Goal: Task Accomplishment & Management: Complete application form

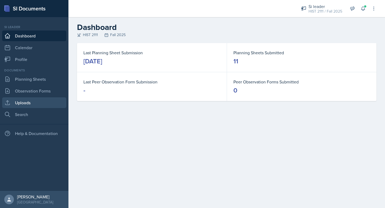
click at [25, 107] on link "Uploads" at bounding box center [34, 102] width 64 height 11
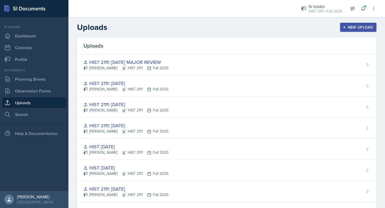
click at [347, 28] on div "New Upload" at bounding box center [358, 27] width 30 height 4
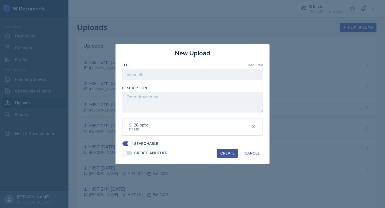
click at [232, 151] on div "Create" at bounding box center [227, 153] width 14 height 4
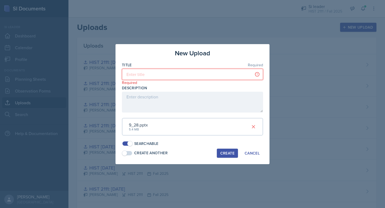
click at [232, 72] on input at bounding box center [192, 74] width 141 height 11
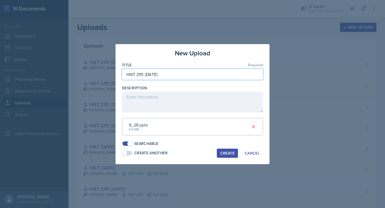
type input "HIST 2111: [DATE]"
click at [225, 153] on div "Create" at bounding box center [227, 153] width 14 height 4
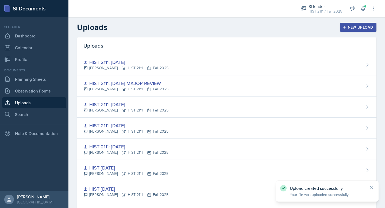
click at [356, 25] on div "New Upload" at bounding box center [358, 27] width 30 height 4
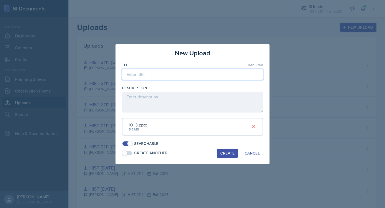
click at [189, 74] on input at bounding box center [192, 74] width 141 height 11
type input "HIST 2111: [DATE]"
click at [230, 152] on div "Create" at bounding box center [227, 153] width 14 height 4
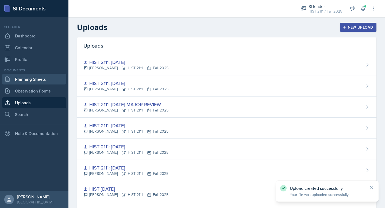
click at [47, 80] on link "Planning Sheets" at bounding box center [34, 79] width 64 height 11
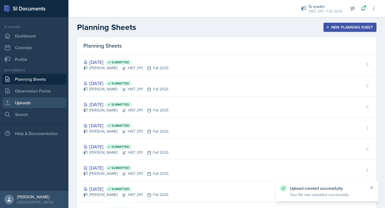
click at [42, 106] on link "Uploads" at bounding box center [34, 102] width 64 height 11
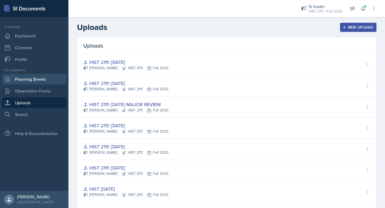
click at [47, 83] on link "Planning Sheets" at bounding box center [34, 79] width 64 height 11
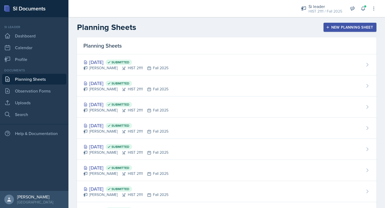
click at [327, 26] on icon "button" at bounding box center [328, 27] width 4 height 4
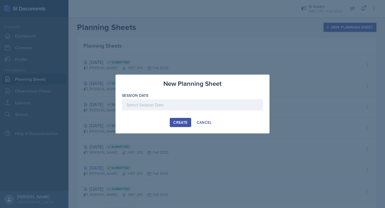
click at [170, 104] on div at bounding box center [192, 104] width 141 height 11
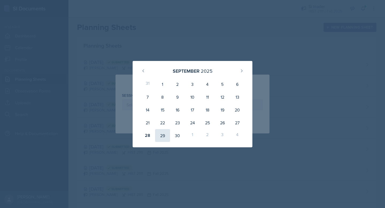
click at [161, 136] on div "29" at bounding box center [162, 135] width 15 height 13
type input "[DATE]"
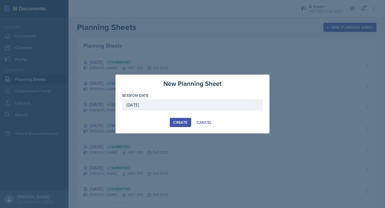
click at [178, 121] on div "Create" at bounding box center [180, 122] width 14 height 4
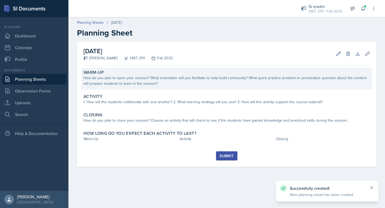
click at [173, 80] on div "How do you plan to open your session? What icebreaker will you facilitate to he…" at bounding box center [226, 80] width 286 height 11
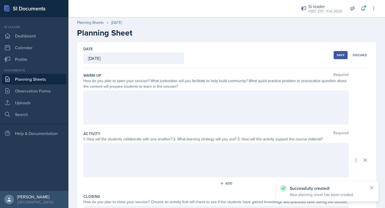
click at [167, 92] on div at bounding box center [215, 107] width 265 height 34
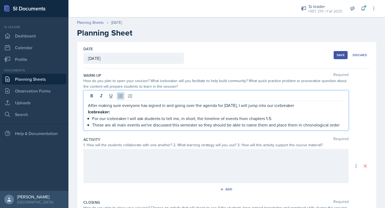
click at [150, 157] on div at bounding box center [215, 166] width 265 height 34
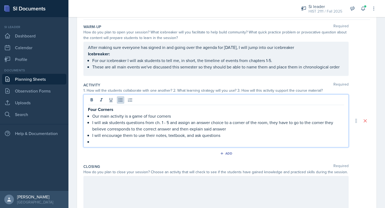
scroll to position [56, 0]
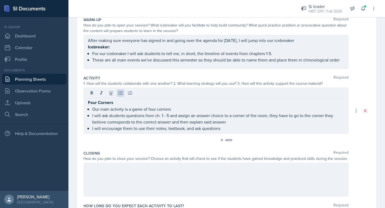
click at [122, 190] on div at bounding box center [215, 179] width 265 height 34
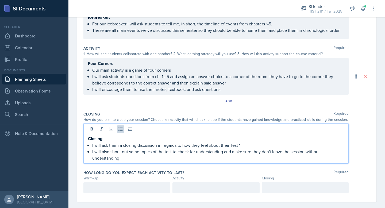
scroll to position [92, 0]
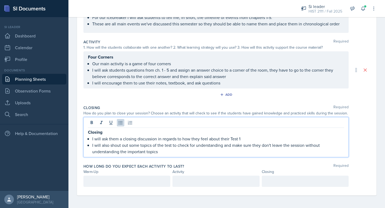
click at [156, 145] on p "I will also shout out some topics of the test to check for understanding and ma…" at bounding box center [218, 148] width 252 height 13
click at [178, 152] on p "I will also shout out some topics for the test to check for understanding and m…" at bounding box center [218, 148] width 252 height 13
click at [152, 179] on div at bounding box center [126, 180] width 87 height 11
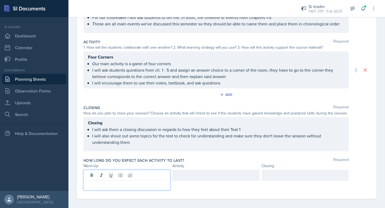
scroll to position [86, 0]
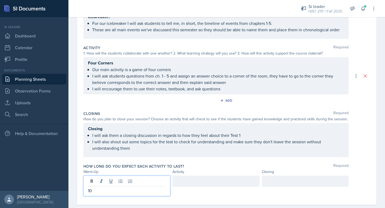
click at [199, 184] on div at bounding box center [215, 180] width 87 height 11
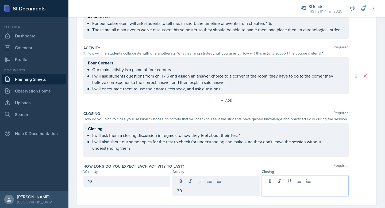
click at [270, 182] on div at bounding box center [304, 185] width 87 height 21
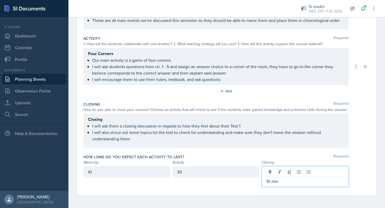
click at [229, 170] on div "30" at bounding box center [215, 171] width 87 height 11
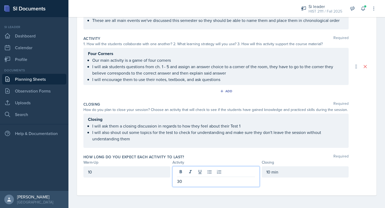
click at [230, 178] on p "30" at bounding box center [216, 181] width 78 height 6
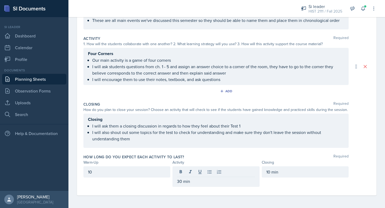
click at [157, 175] on div "10" at bounding box center [126, 171] width 87 height 11
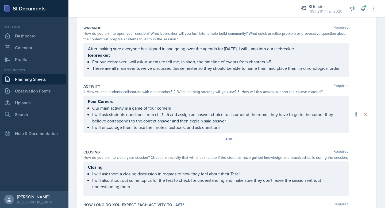
scroll to position [0, 0]
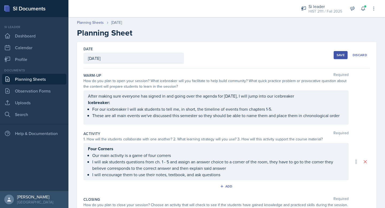
click at [340, 55] on div "Save" at bounding box center [340, 55] width 8 height 4
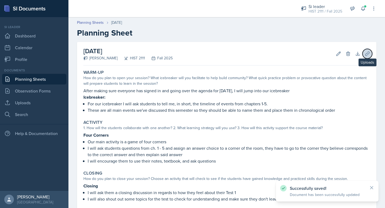
click at [368, 54] on icon at bounding box center [367, 54] width 4 height 4
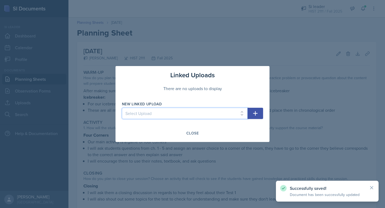
click at [209, 116] on select "Select Upload MOCK SESSON HIST 2111: [DATE] HIST 2111: [DATE] HIST 2111: [DATE]…" at bounding box center [185, 113] width 126 height 11
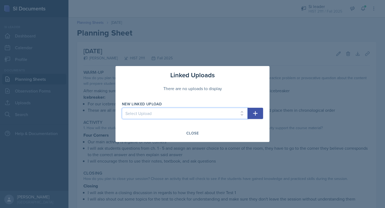
select select "6a45c48c-afce-40a0-8e76-cad3777469f4"
click at [122, 108] on select "Select Upload MOCK SESSON HIST 2111: [DATE] HIST 2111: [DATE] HIST 2111: [DATE]…" at bounding box center [185, 113] width 126 height 11
click at [256, 115] on icon "button" at bounding box center [255, 113] width 6 height 6
select select
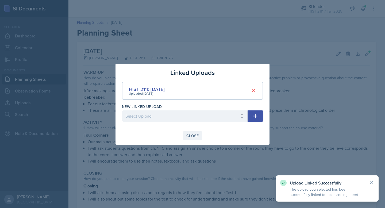
click at [189, 135] on div "Close" at bounding box center [192, 136] width 12 height 4
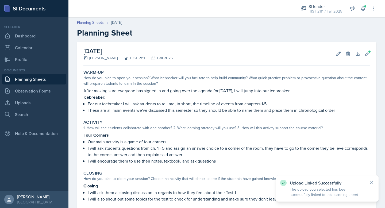
scroll to position [55, 0]
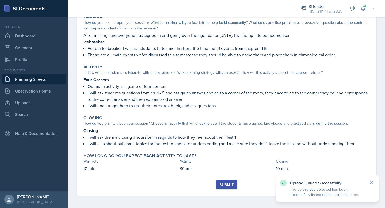
click at [225, 185] on div "Submit" at bounding box center [226, 184] width 14 height 4
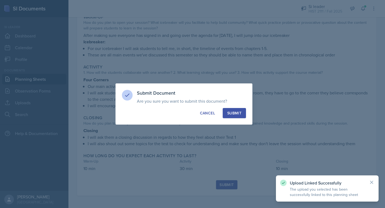
click at [236, 112] on div "Submit" at bounding box center [234, 112] width 14 height 5
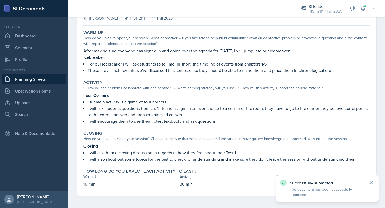
scroll to position [0, 0]
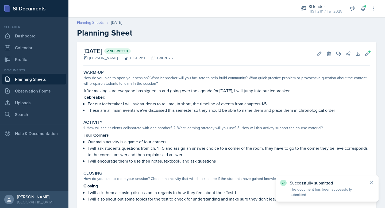
click at [86, 21] on link "Planning Sheets" at bounding box center [90, 23] width 27 height 6
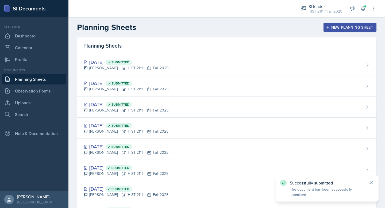
click at [359, 25] on div "New Planning Sheet" at bounding box center [350, 27] width 46 height 4
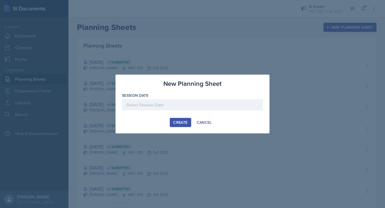
click at [194, 106] on div at bounding box center [192, 104] width 141 height 11
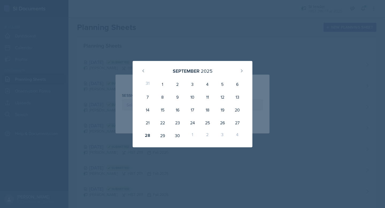
click at [222, 136] on div "3" at bounding box center [222, 135] width 15 height 13
click at [240, 71] on icon at bounding box center [241, 71] width 4 height 4
click at [218, 84] on div "3" at bounding box center [222, 84] width 15 height 13
type input "[DATE]"
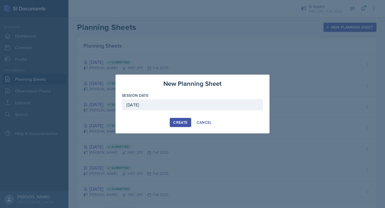
click at [178, 123] on div "Create" at bounding box center [180, 122] width 14 height 4
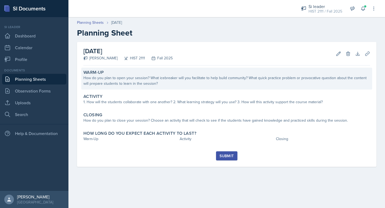
click at [180, 81] on div "How do you plan to open your session? What icebreaker will you facilitate to he…" at bounding box center [226, 80] width 286 height 11
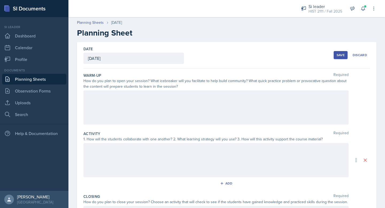
click at [174, 104] on div at bounding box center [215, 107] width 265 height 34
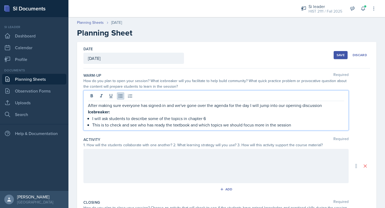
click at [176, 155] on div at bounding box center [215, 166] width 265 height 34
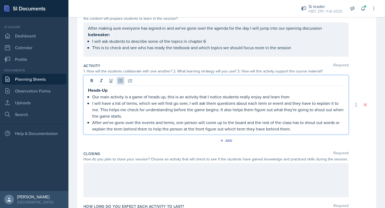
scroll to position [69, 0]
click at [147, 128] on p "After we've gone over the events and terms, one person will come up to the boar…" at bounding box center [218, 124] width 252 height 13
drag, startPoint x: 293, startPoint y: 127, endPoint x: 264, endPoint y: 129, distance: 29.4
click at [264, 129] on p "After we've gone over the events and terms, one person will come up to the boar…" at bounding box center [218, 124] width 252 height 13
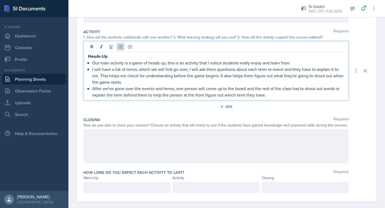
scroll to position [102, 0]
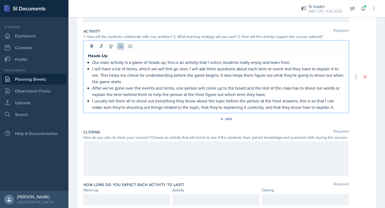
click at [234, 165] on div at bounding box center [215, 158] width 265 height 34
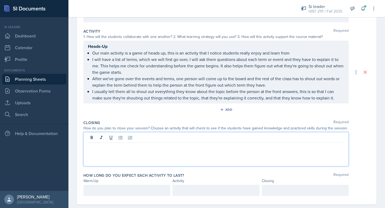
scroll to position [111, 0]
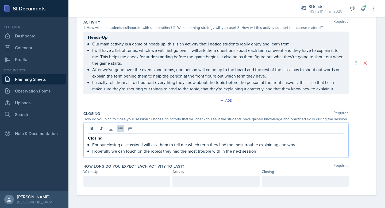
click at [151, 152] on p "Hopefully we can touch on the ropics they had the most trouble with in the next…" at bounding box center [218, 151] width 252 height 6
click at [144, 170] on div "Warm-Up" at bounding box center [126, 172] width 87 height 6
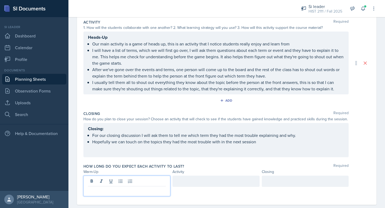
click at [142, 177] on div at bounding box center [126, 185] width 87 height 21
click at [205, 180] on div at bounding box center [215, 180] width 87 height 11
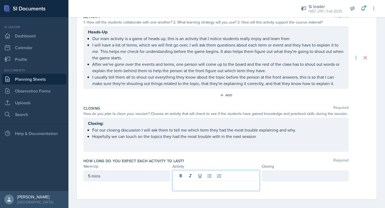
scroll to position [121, 0]
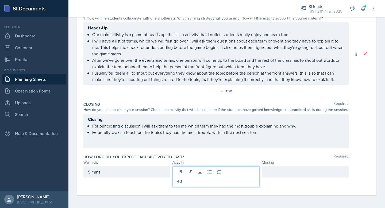
click at [282, 172] on div at bounding box center [304, 171] width 87 height 11
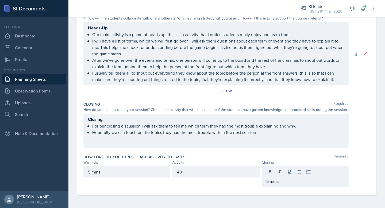
click at [216, 175] on div "40" at bounding box center [215, 171] width 87 height 11
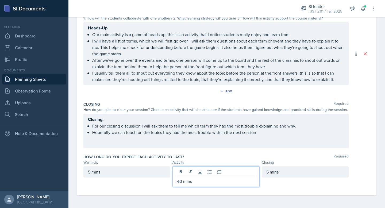
scroll to position [0, 0]
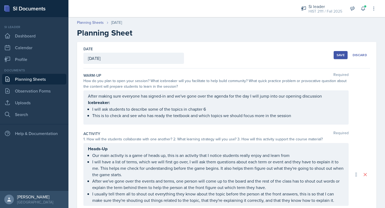
click at [338, 52] on button "Save" at bounding box center [340, 55] width 14 height 8
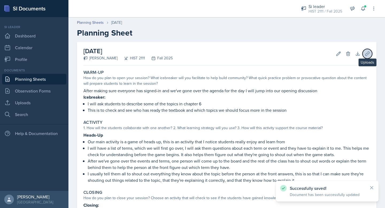
click at [365, 49] on button "Uploads" at bounding box center [367, 54] width 10 height 10
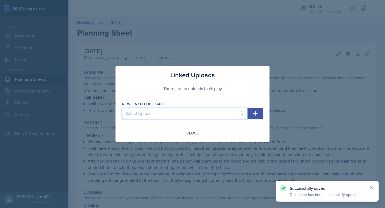
click at [213, 109] on select "Select Upload MOCK SESSON HIST 2111: [DATE] HIST 2111: [DATE] HIST 2111: [DATE]…" at bounding box center [185, 113] width 126 height 11
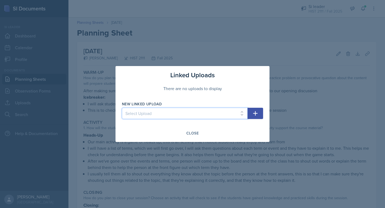
select select "ec69b8ab-54c2-48ee-a7c8-94e2081c99c2"
click at [122, 108] on select "Select Upload MOCK SESSON HIST 2111: [DATE] HIST 2111: [DATE] HIST 2111: [DATE]…" at bounding box center [185, 113] width 126 height 11
click at [255, 112] on icon "button" at bounding box center [255, 113] width 5 height 5
select select
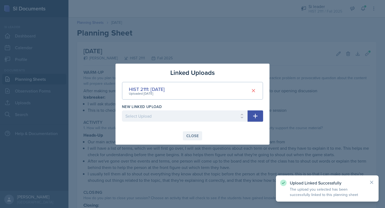
click at [197, 136] on div "Close" at bounding box center [192, 136] width 12 height 4
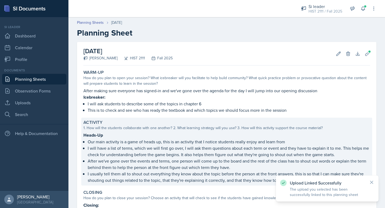
scroll to position [75, 0]
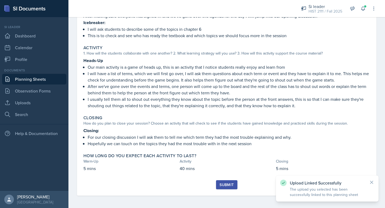
click at [228, 187] on button "Submit" at bounding box center [226, 184] width 21 height 9
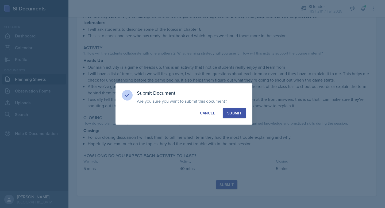
click at [242, 111] on button "Submit" at bounding box center [233, 113] width 23 height 10
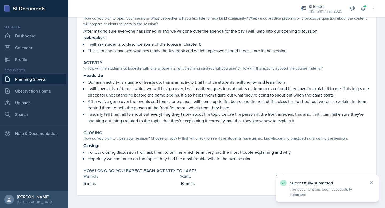
scroll to position [59, 0]
